Goal: Obtain resource: Obtain resource

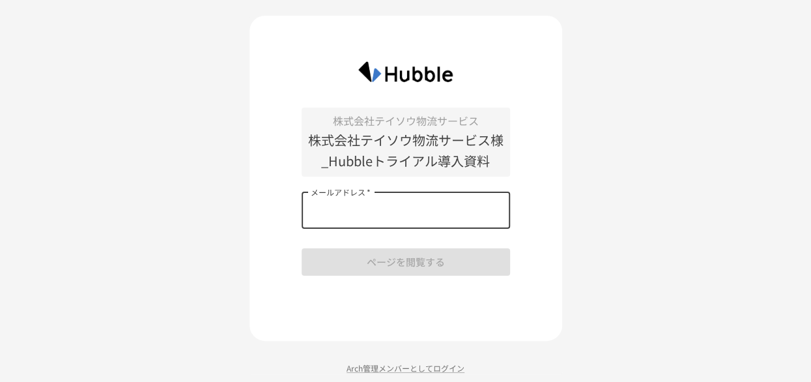
click at [349, 212] on input "メールアドレス   *" at bounding box center [406, 210] width 208 height 36
type input "**********"
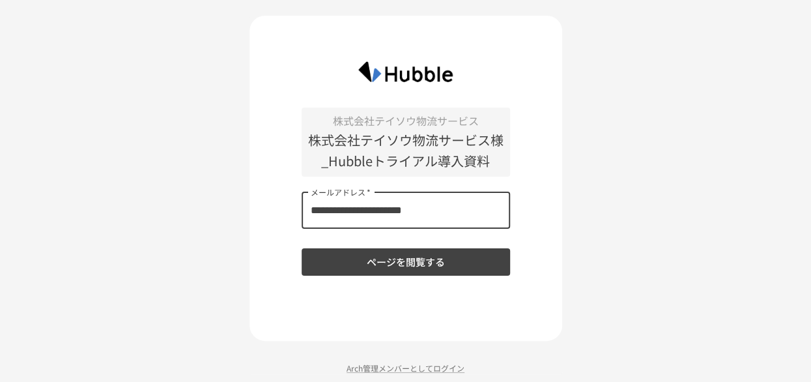
click at [353, 260] on button "ページを閲覧する" at bounding box center [406, 261] width 208 height 27
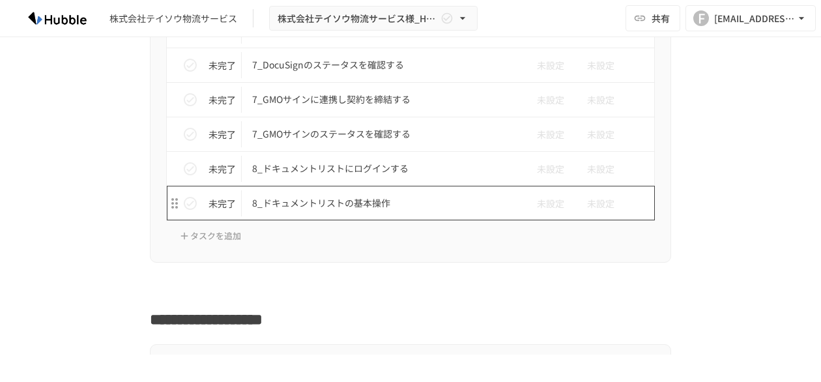
scroll to position [3331, 0]
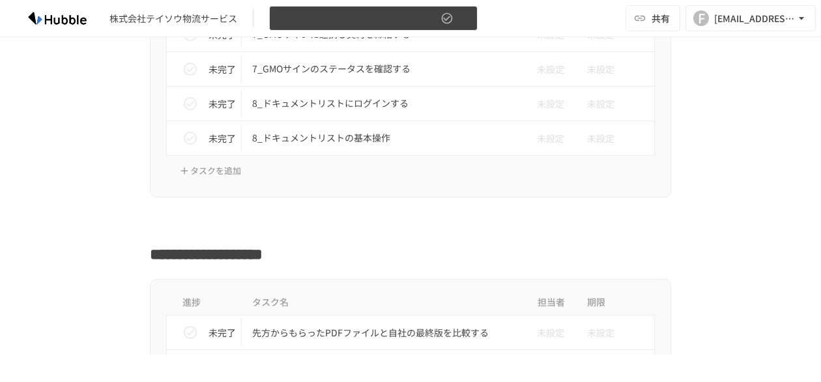
click at [463, 23] on icon "button" at bounding box center [462, 18] width 13 height 13
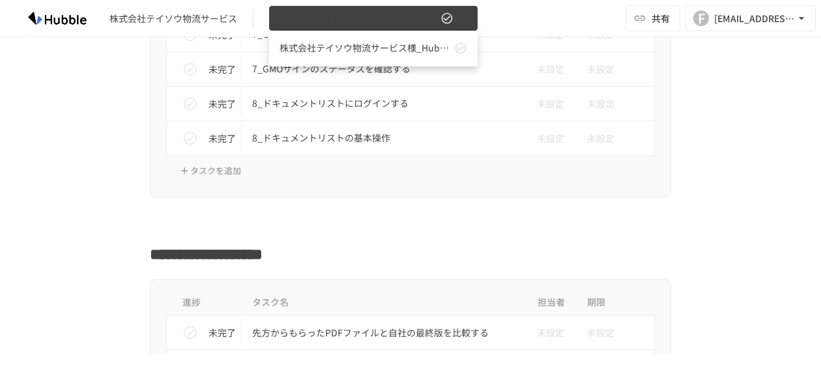
click at [463, 23] on div at bounding box center [410, 191] width 821 height 382
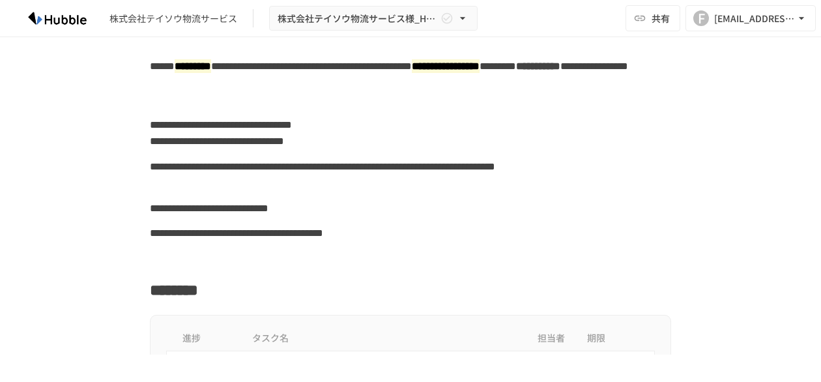
scroll to position [0, 0]
